Goal: Transaction & Acquisition: Purchase product/service

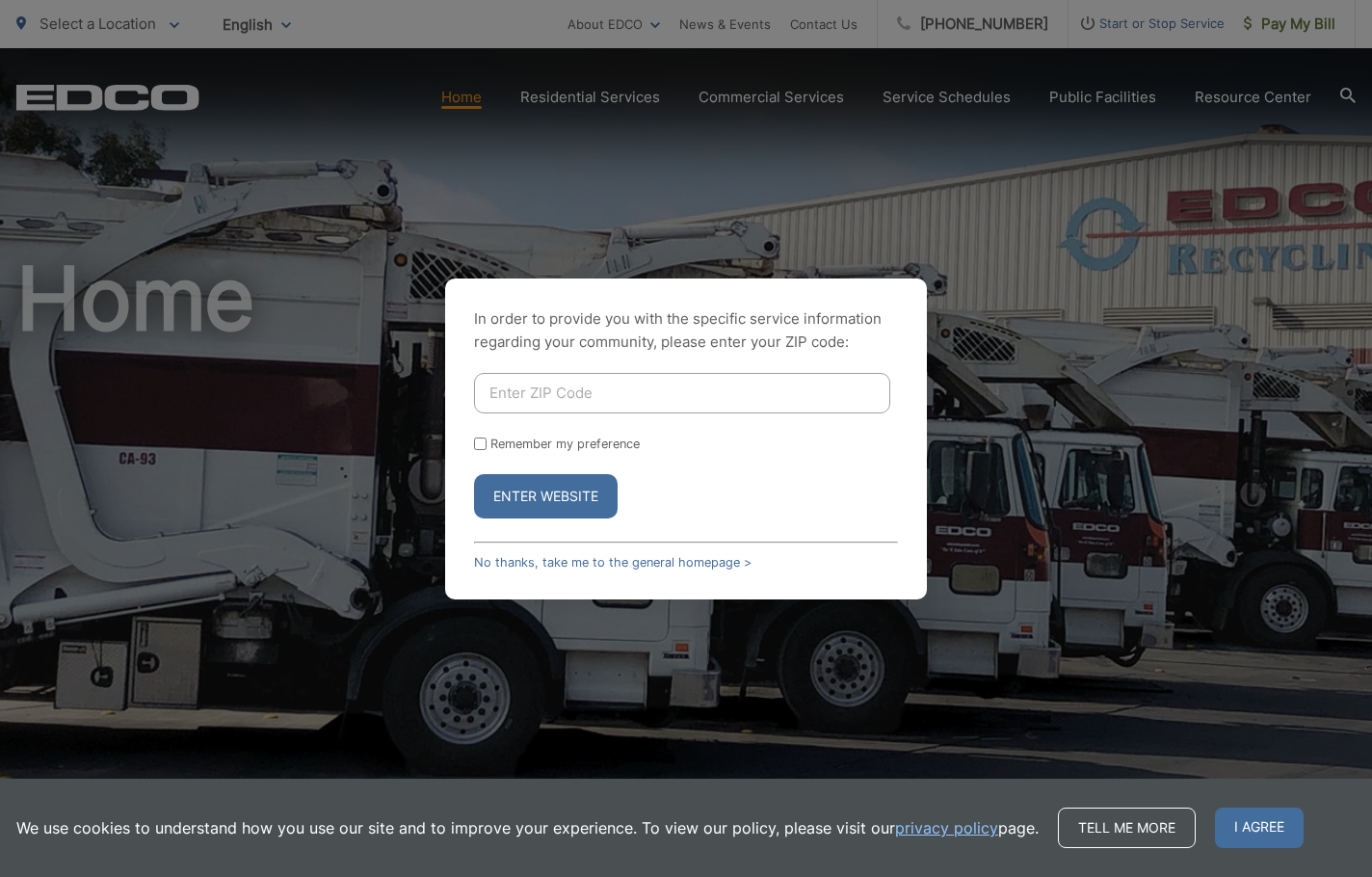
click at [482, 386] on input "Enter ZIP Code" at bounding box center [682, 392] width 416 height 40
type input "92026"
click at [485, 439] on input "Remember my preference" at bounding box center [480, 444] width 13 height 13
checkbox input "true"
click at [537, 495] on button "Enter Website" at bounding box center [545, 496] width 144 height 44
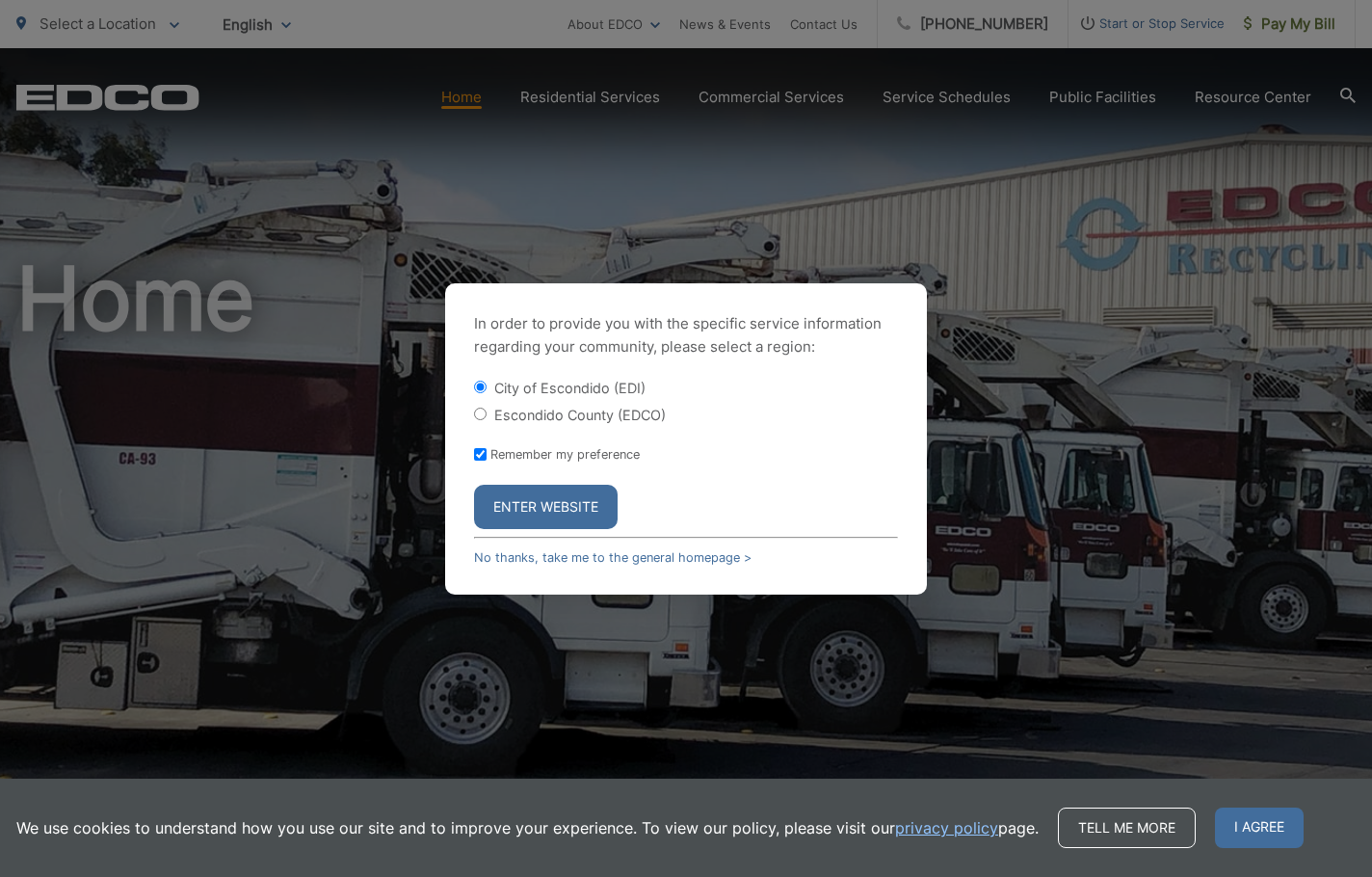
click at [483, 415] on input "Escondido County (EDCO)" at bounding box center [480, 414] width 13 height 13
radio input "true"
click at [541, 503] on button "Enter Website" at bounding box center [545, 506] width 144 height 44
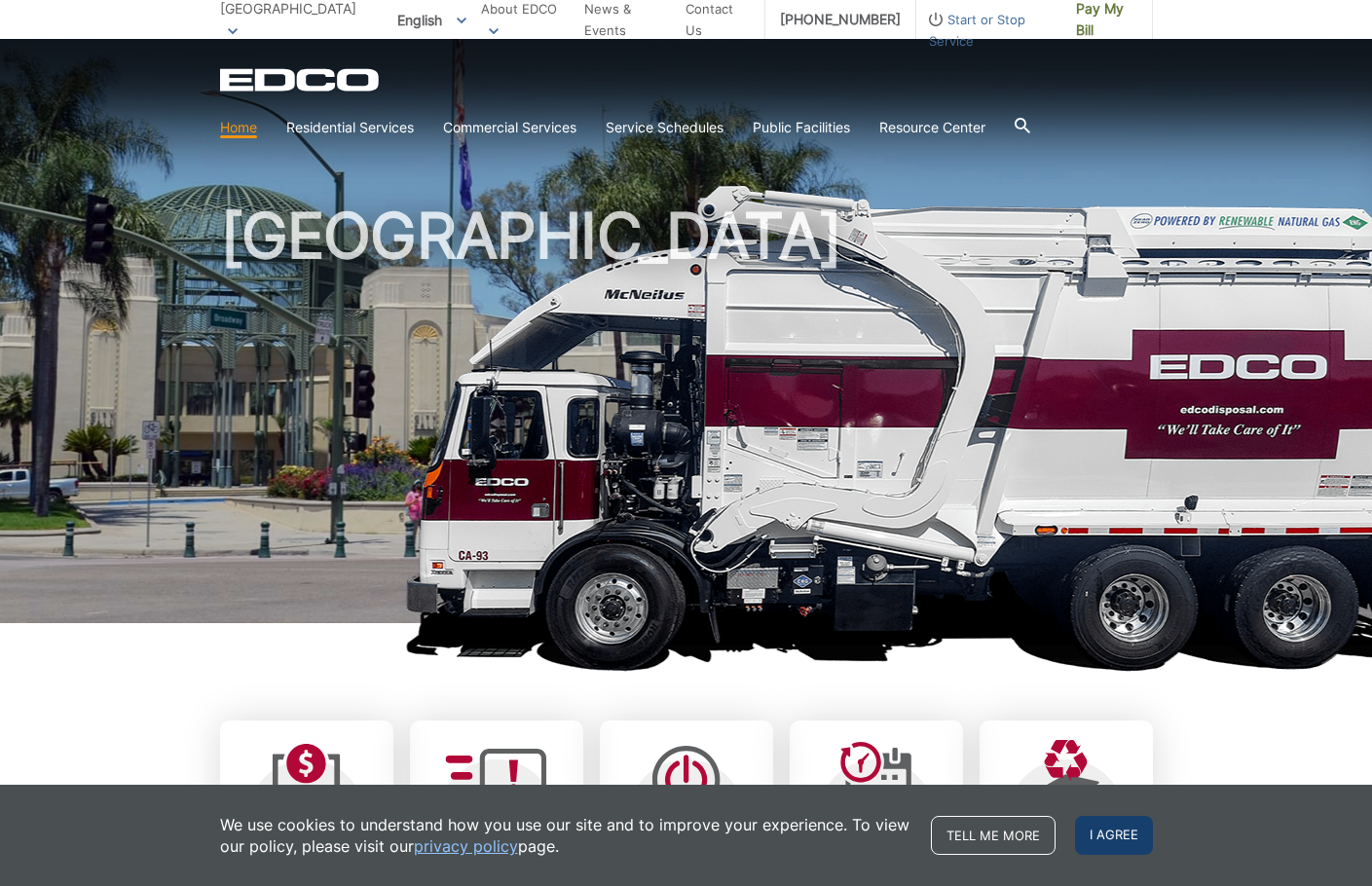
click at [1153, 835] on span "I agree" at bounding box center [1113, 835] width 78 height 39
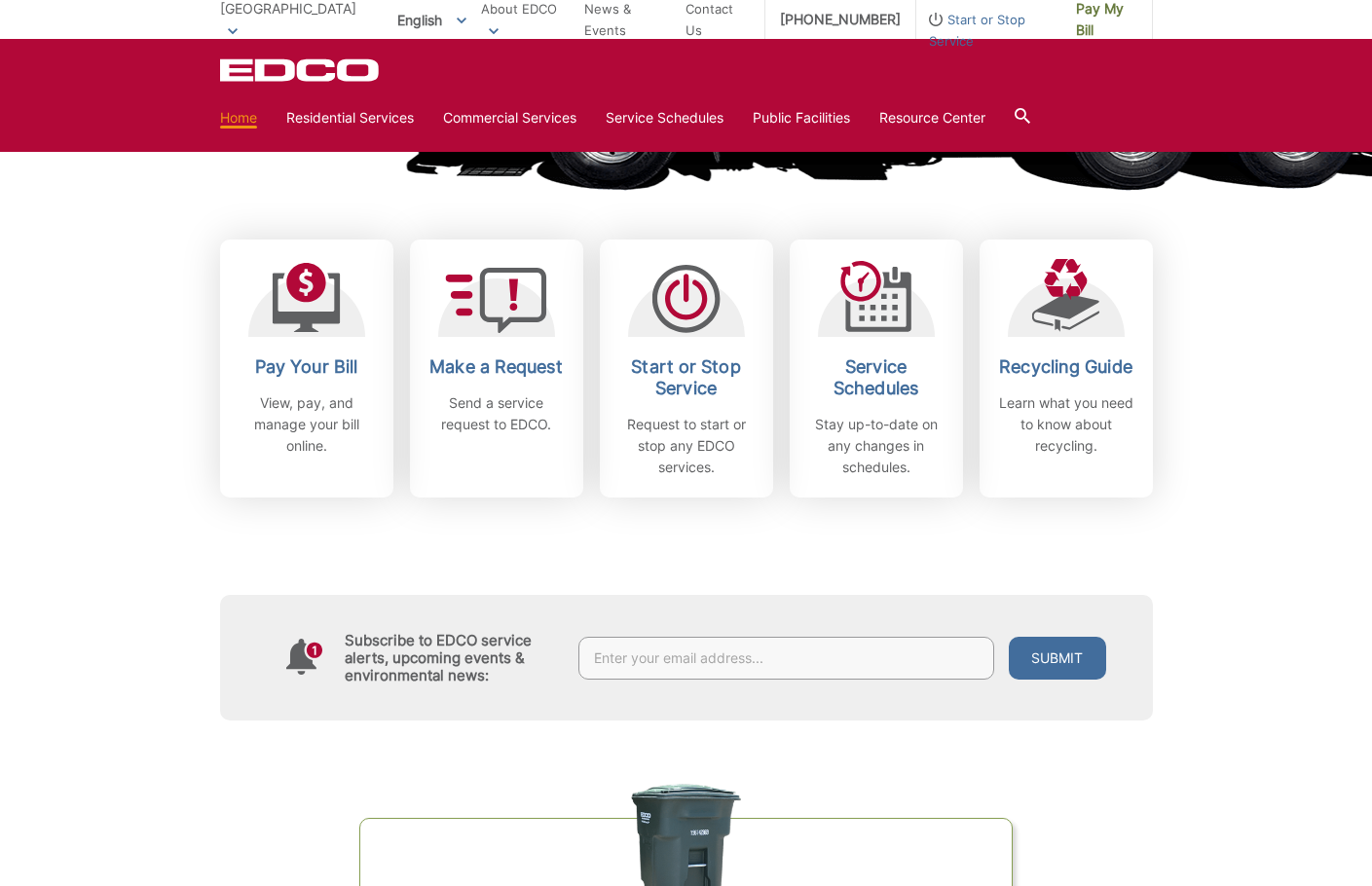
scroll to position [487, 0]
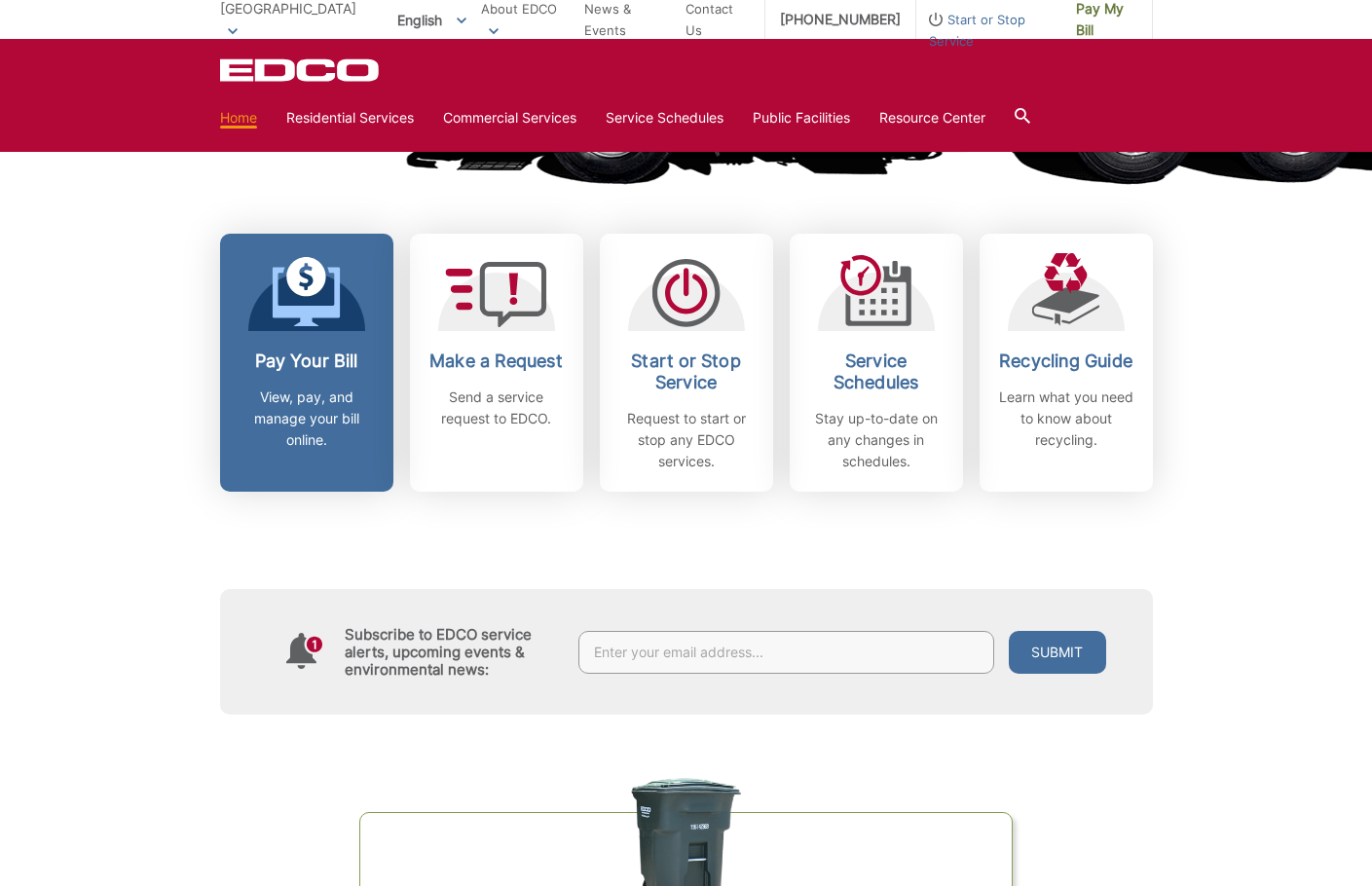
click at [220, 492] on link "Pay Your Bill View, pay, and manage your bill online." at bounding box center [306, 362] width 173 height 258
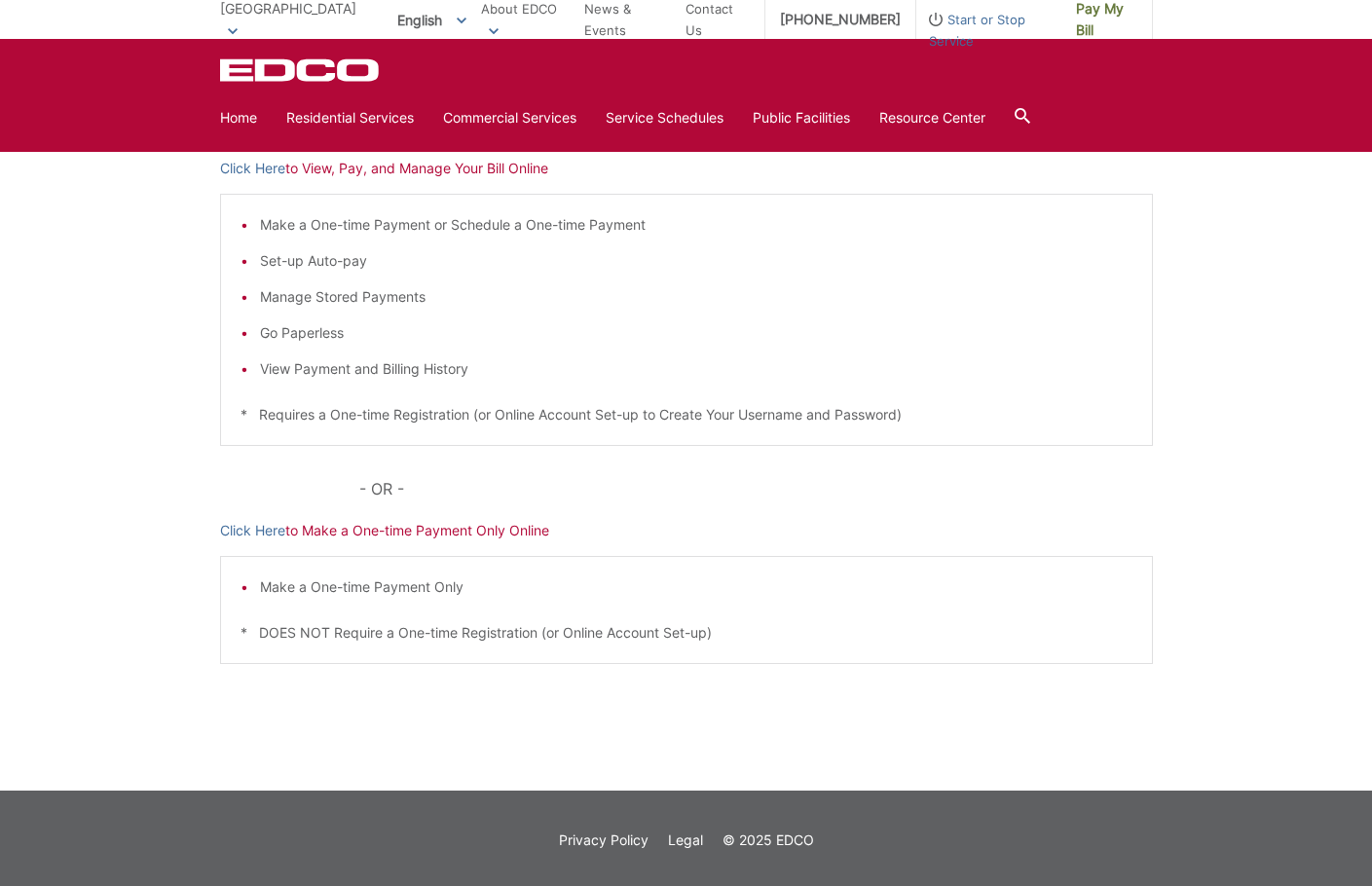
scroll to position [292, 0]
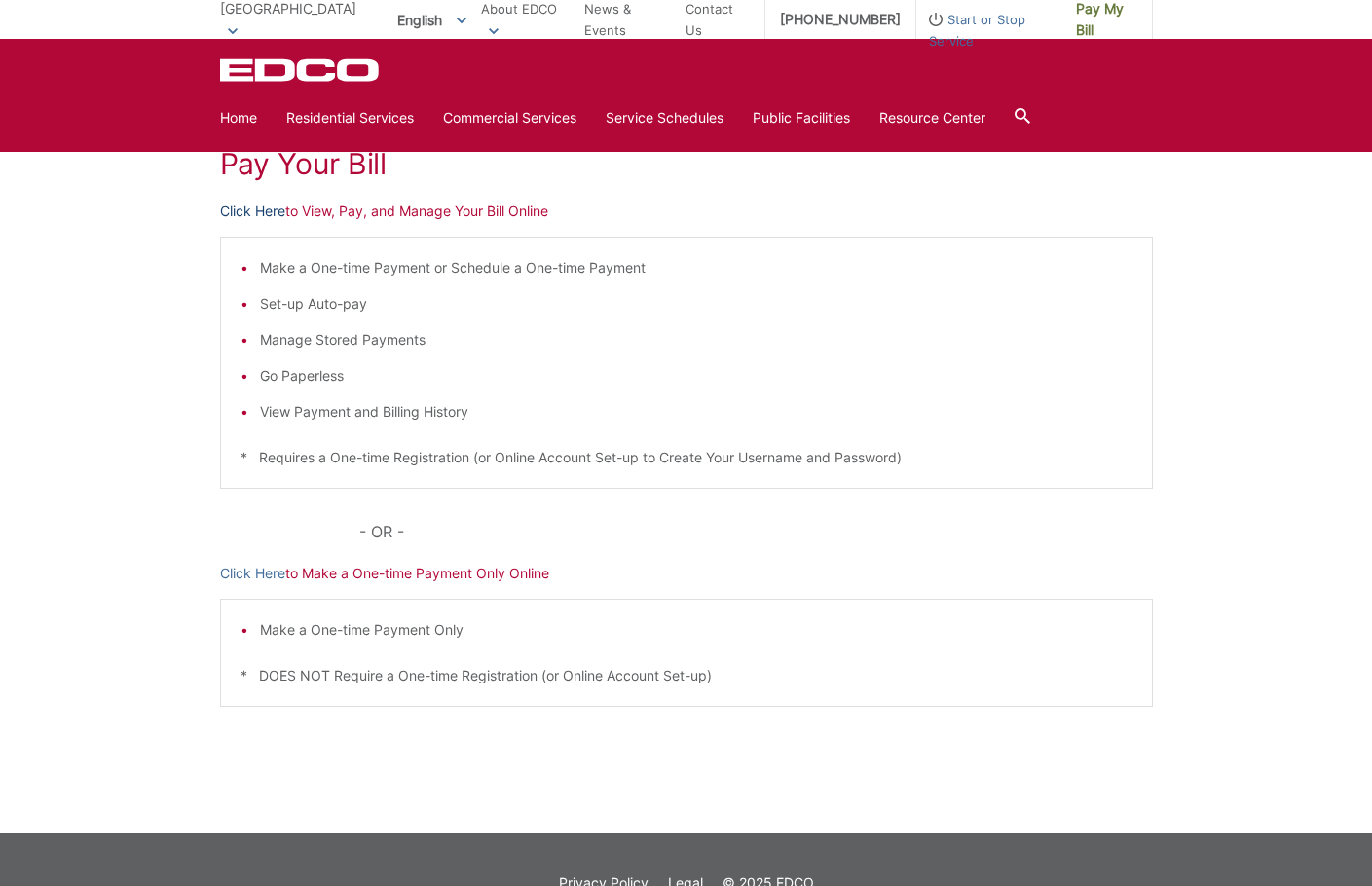
click at [220, 222] on link "Click Here" at bounding box center [253, 211] width 65 height 22
